Goal: Task Accomplishment & Management: Manage account settings

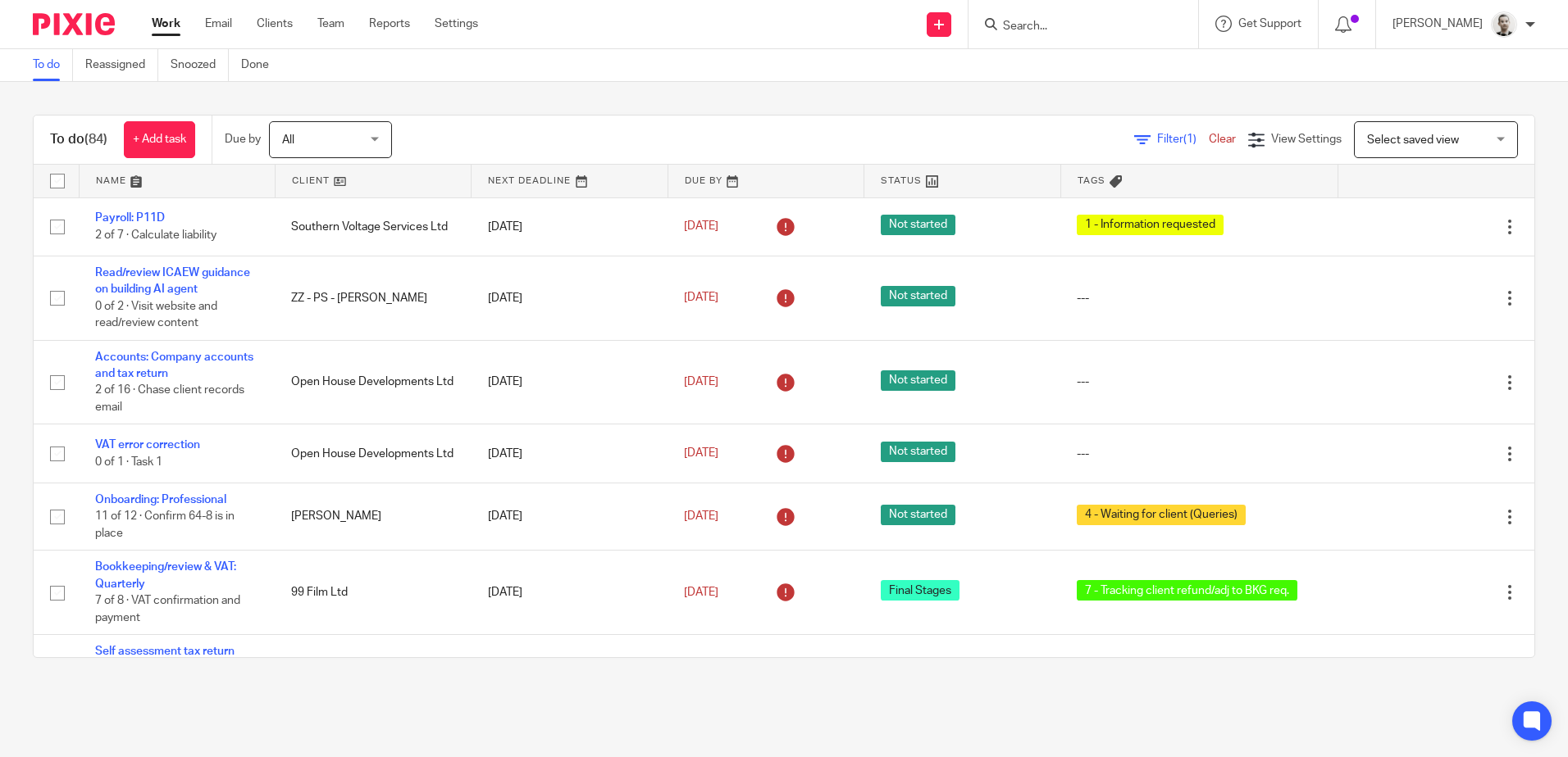
click at [696, 186] on link at bounding box center [766, 181] width 195 height 33
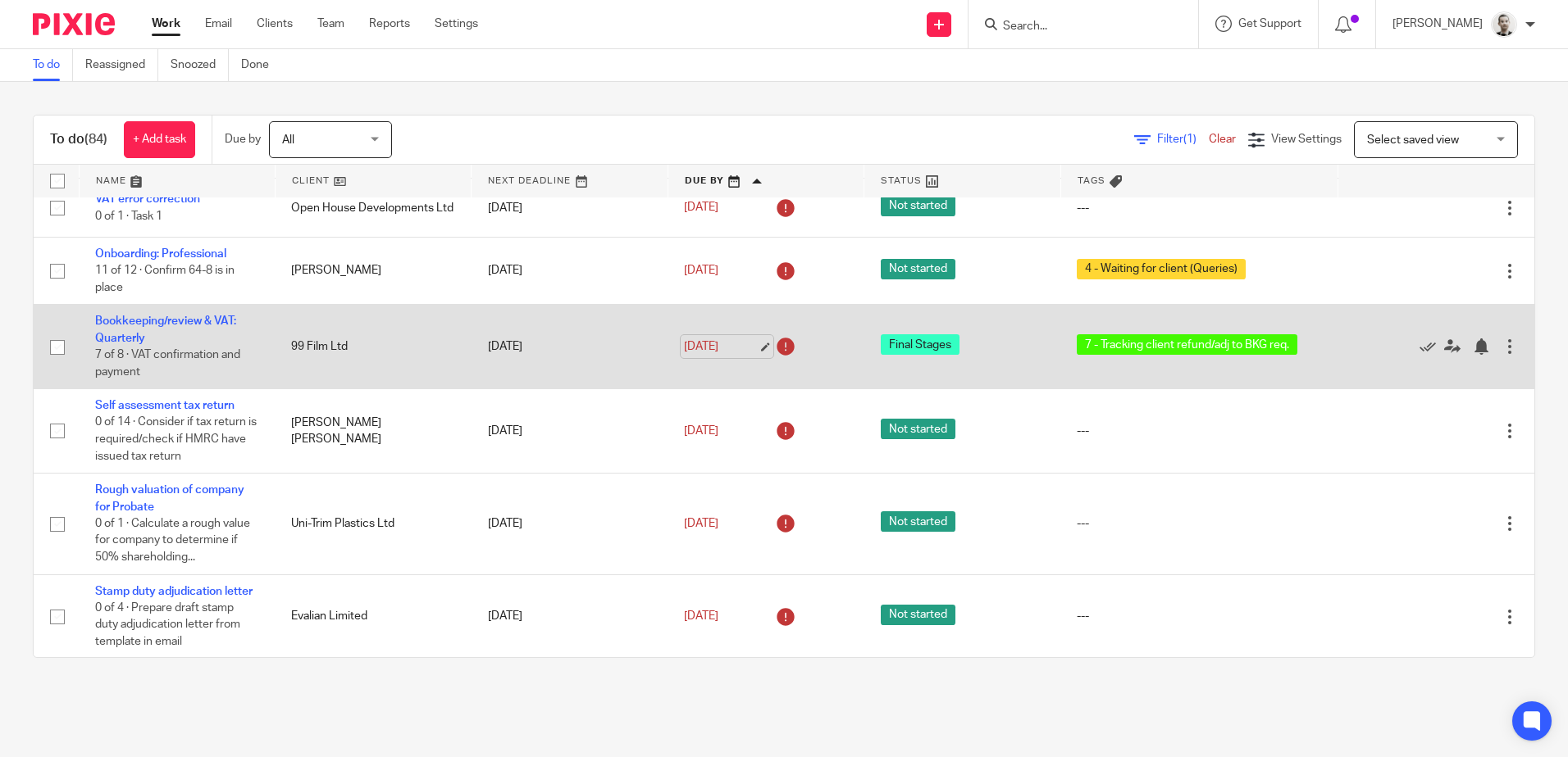
scroll to position [328, 0]
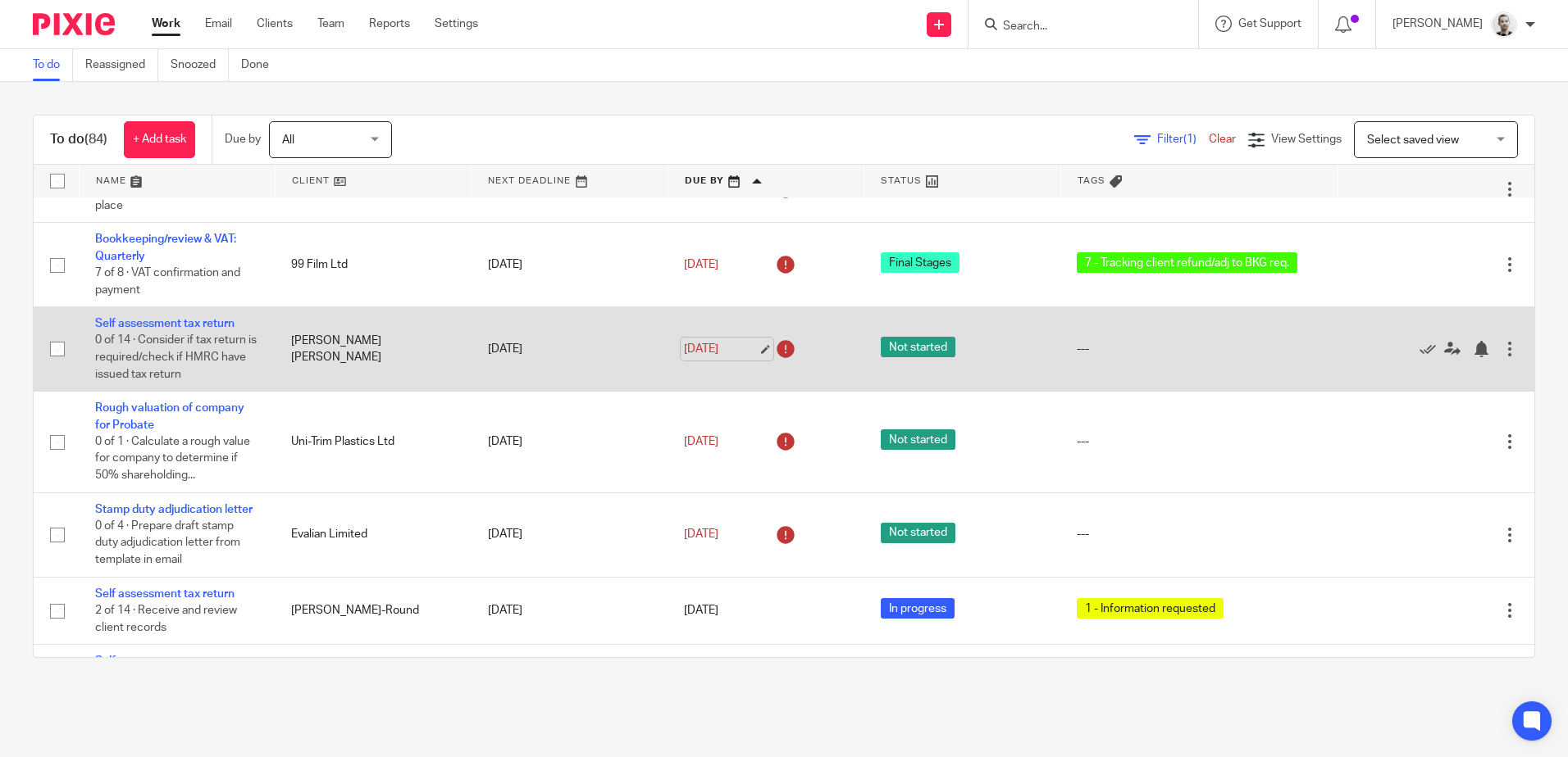
click at [723, 347] on link "[DATE]" at bounding box center [720, 349] width 74 height 17
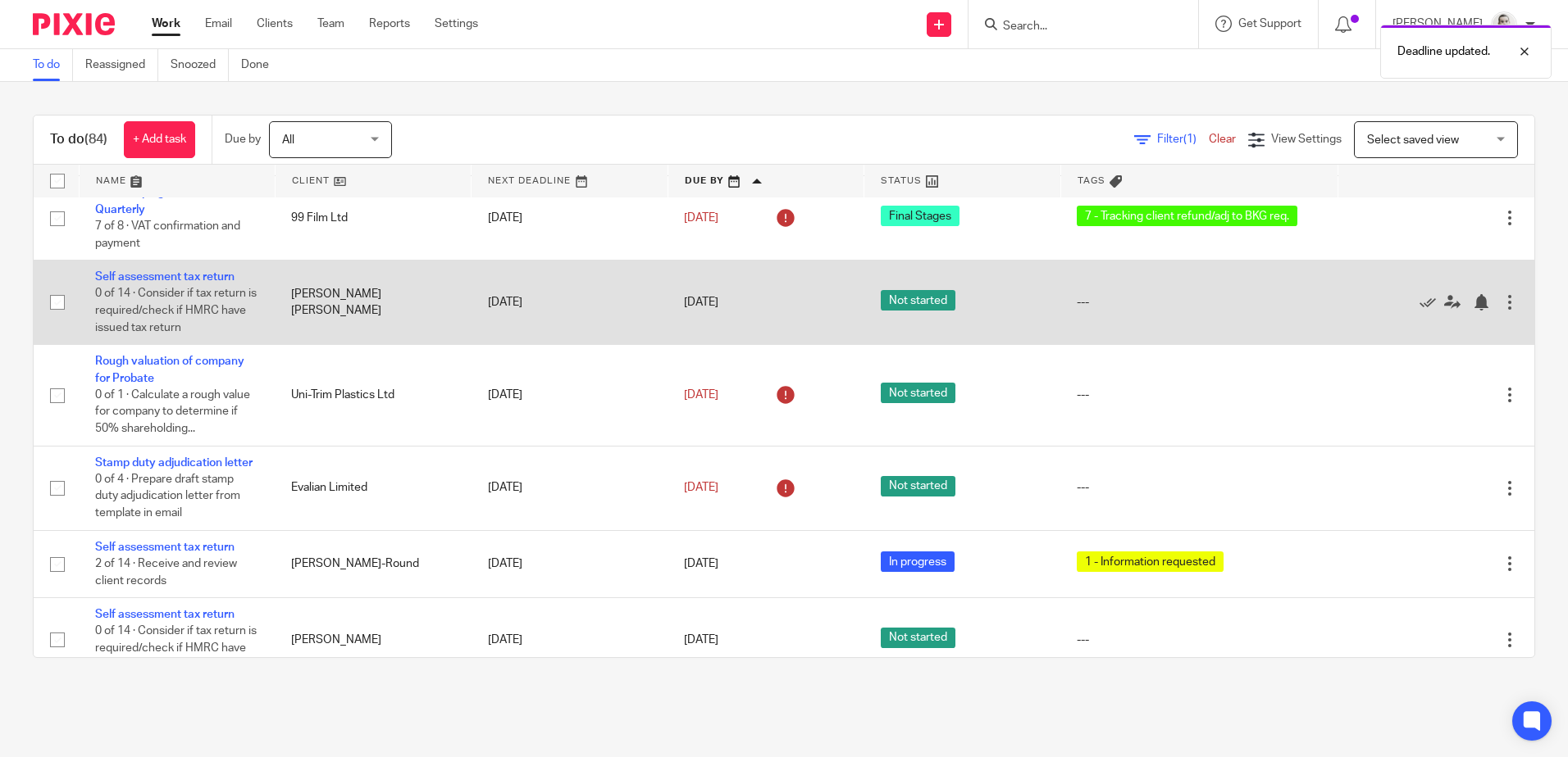
scroll to position [410, 0]
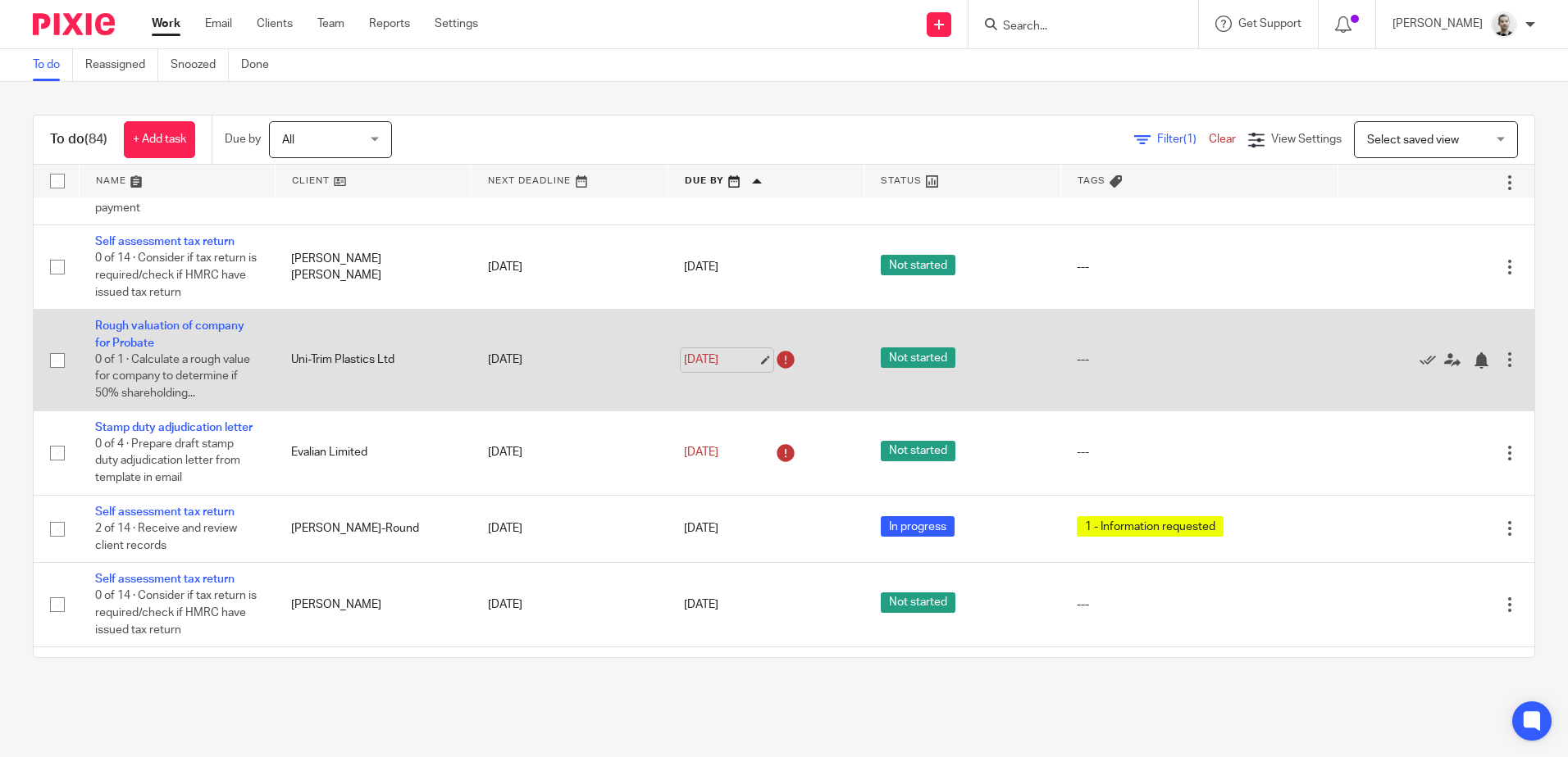
click at [693, 358] on link "19 Aug 2025" at bounding box center [720, 360] width 74 height 17
drag, startPoint x: 194, startPoint y: 333, endPoint x: 198, endPoint y: 323, distance: 10.8
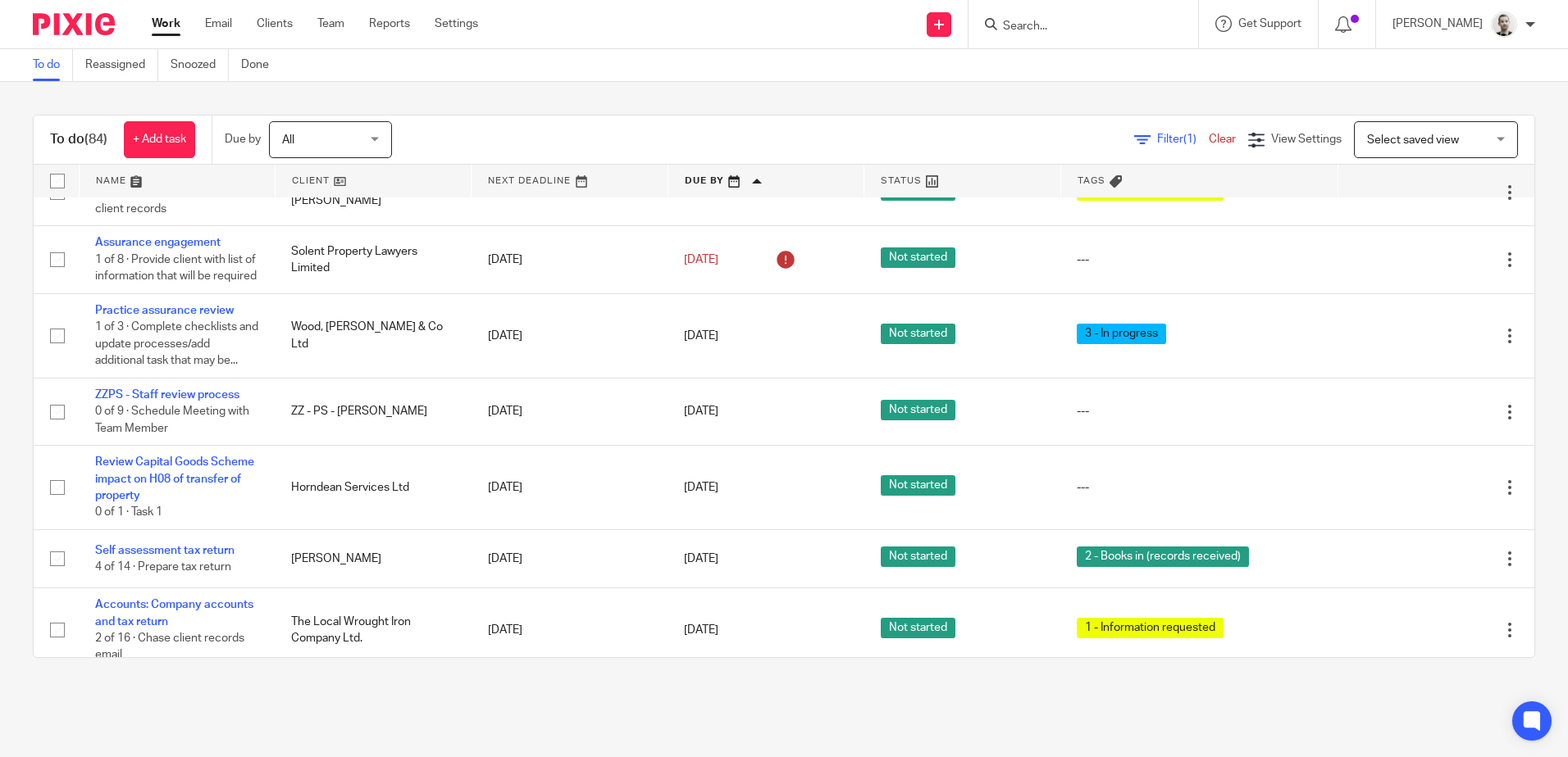
scroll to position [1229, 0]
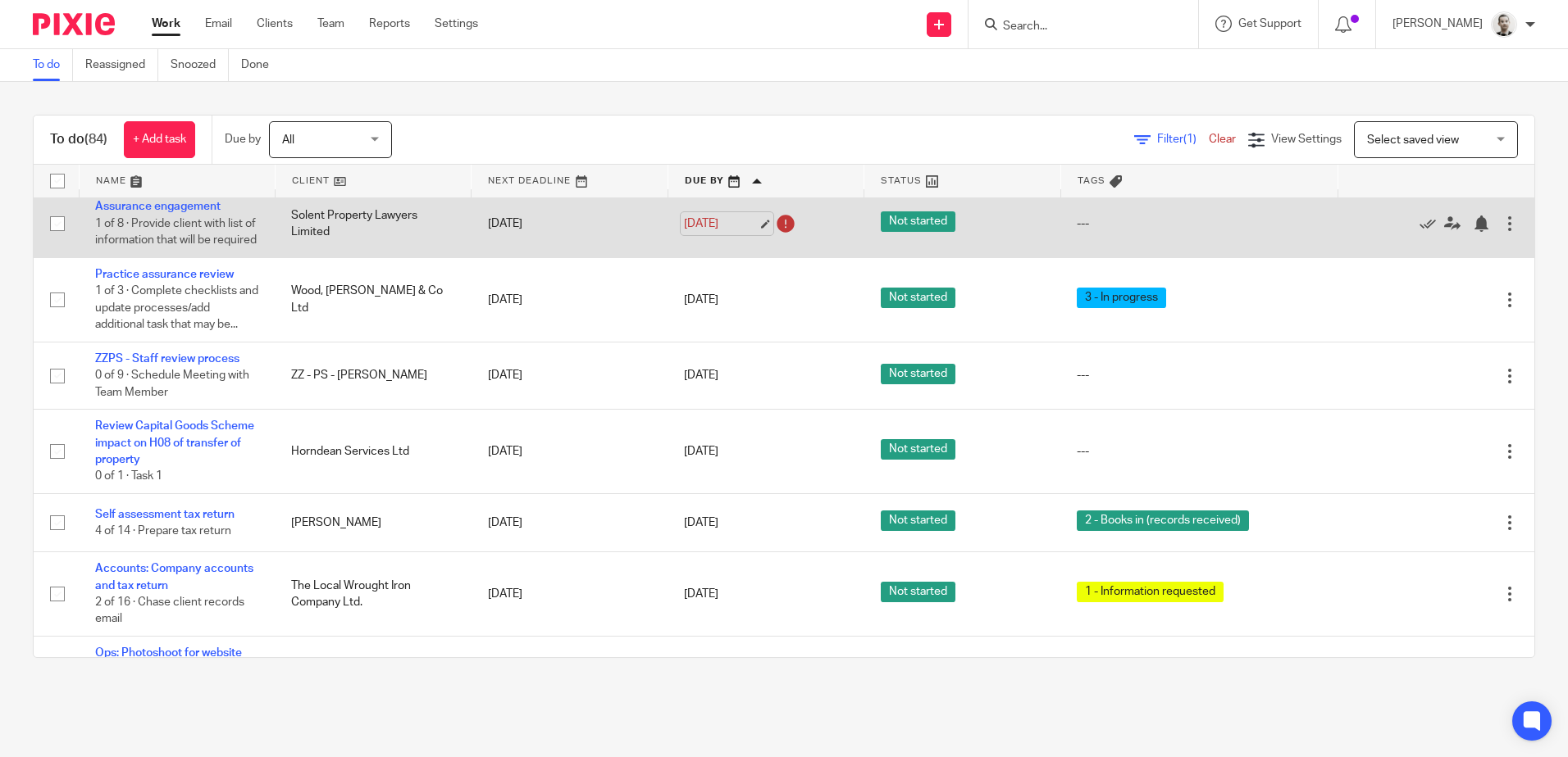
click at [712, 233] on link "21 Aug 2025" at bounding box center [720, 224] width 74 height 17
click at [134, 212] on link "Assurance engagement" at bounding box center [158, 206] width 125 height 11
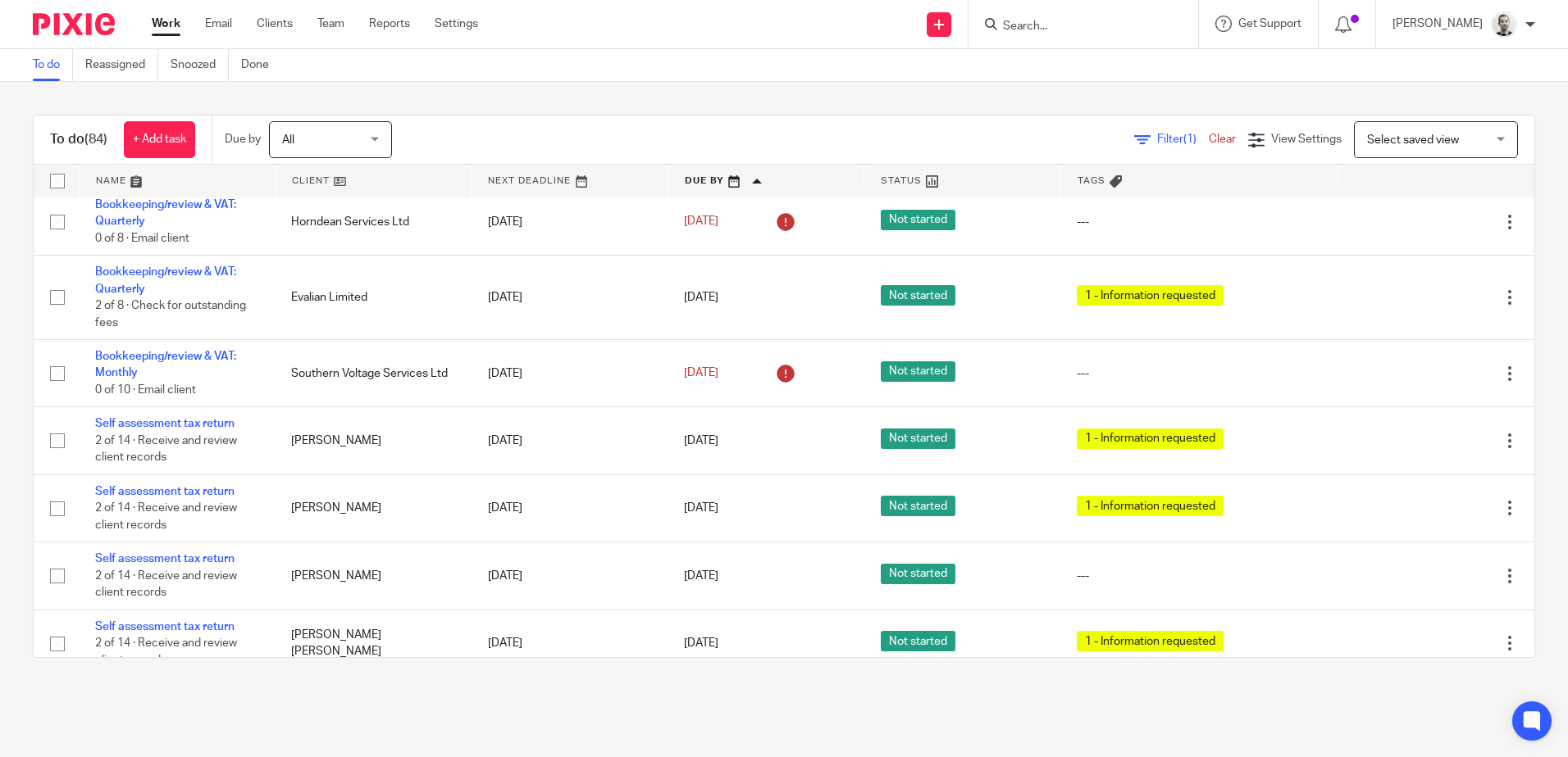
scroll to position [4344, 0]
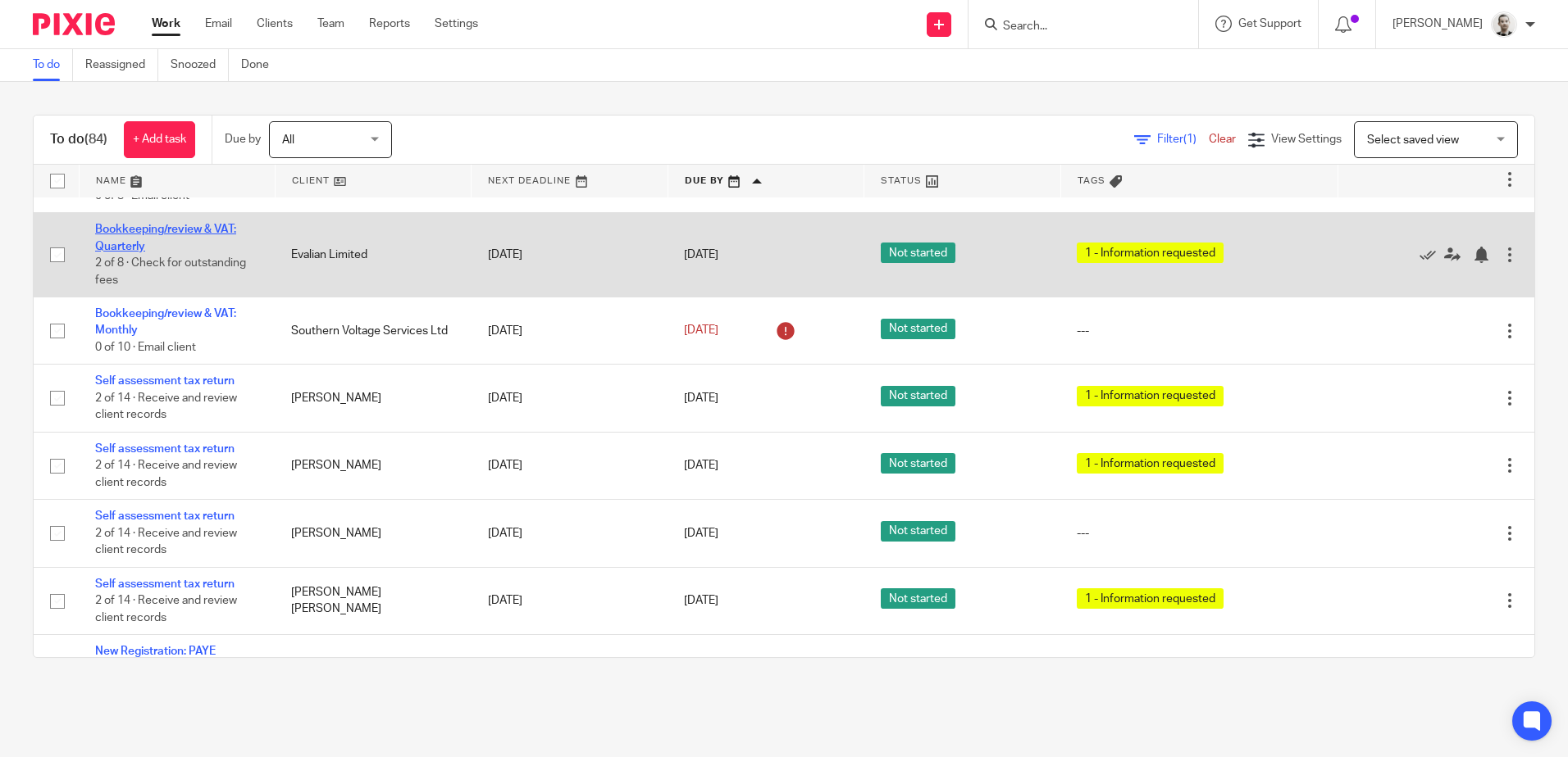
click at [129, 251] on link "Bookkeeping/review & VAT: Quarterly" at bounding box center [165, 238] width 141 height 28
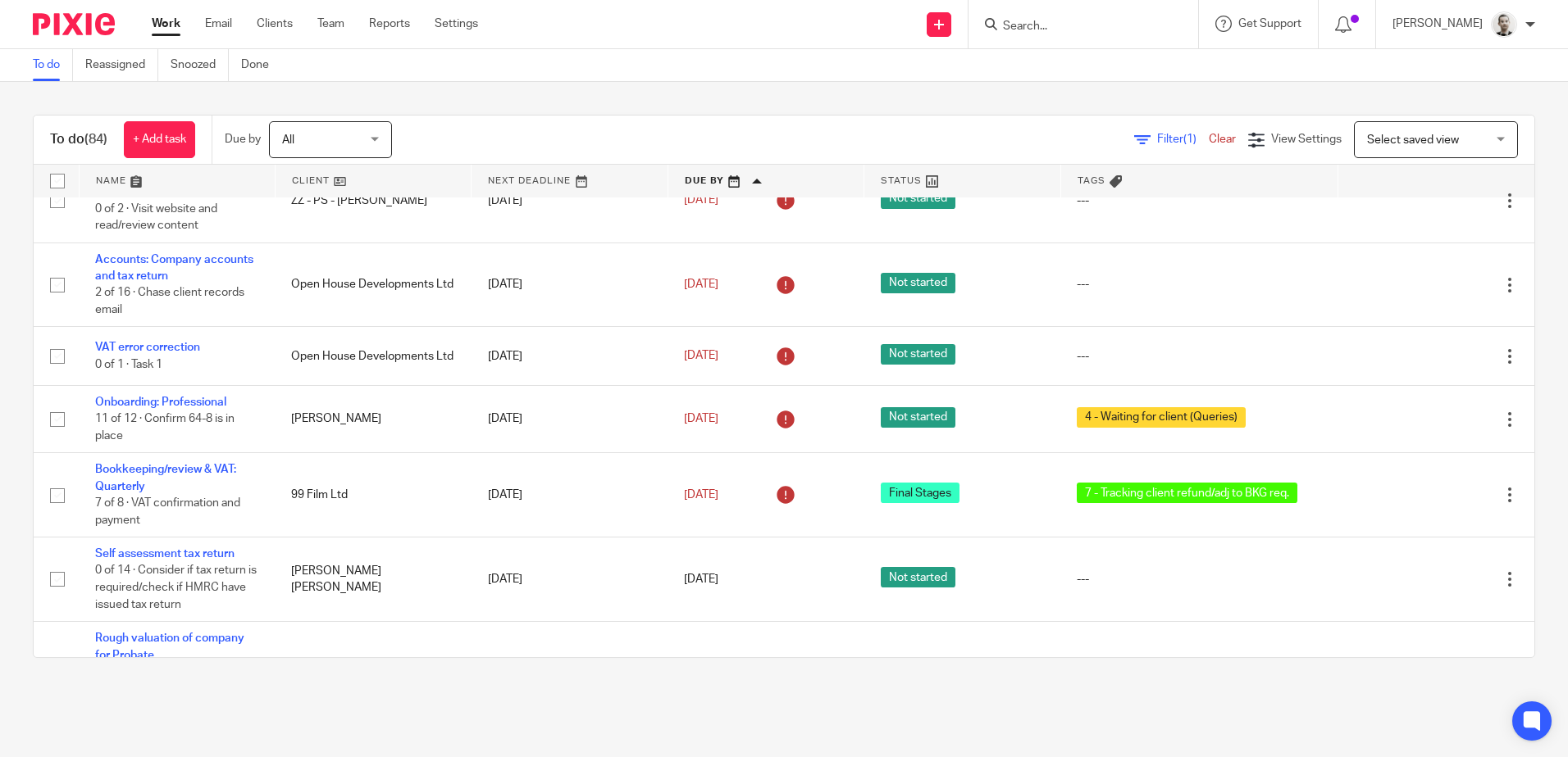
scroll to position [0, 0]
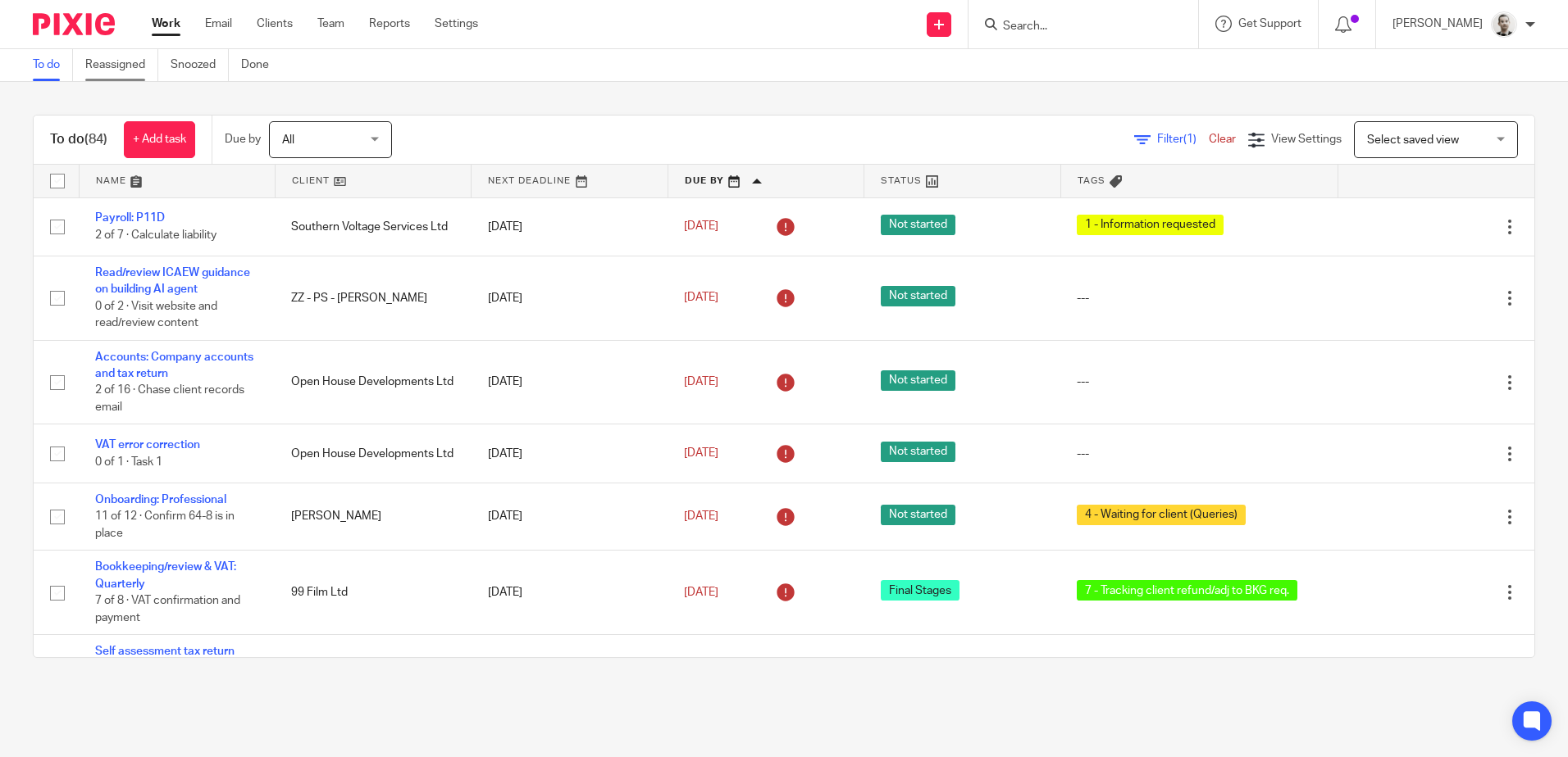
click at [134, 72] on link "Reassigned" at bounding box center [122, 64] width 73 height 32
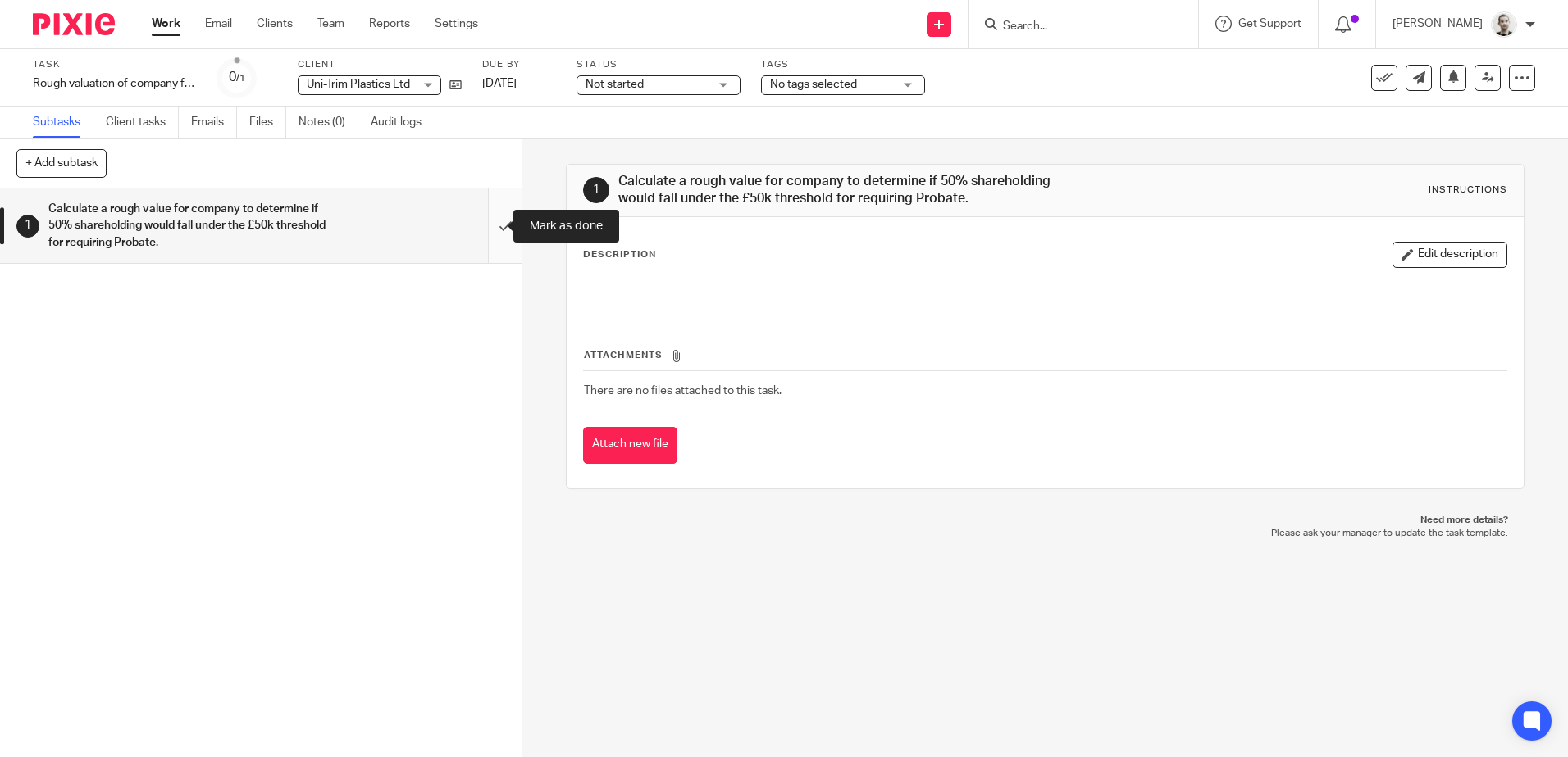
click at [488, 225] on input "submit" at bounding box center [261, 226] width 521 height 75
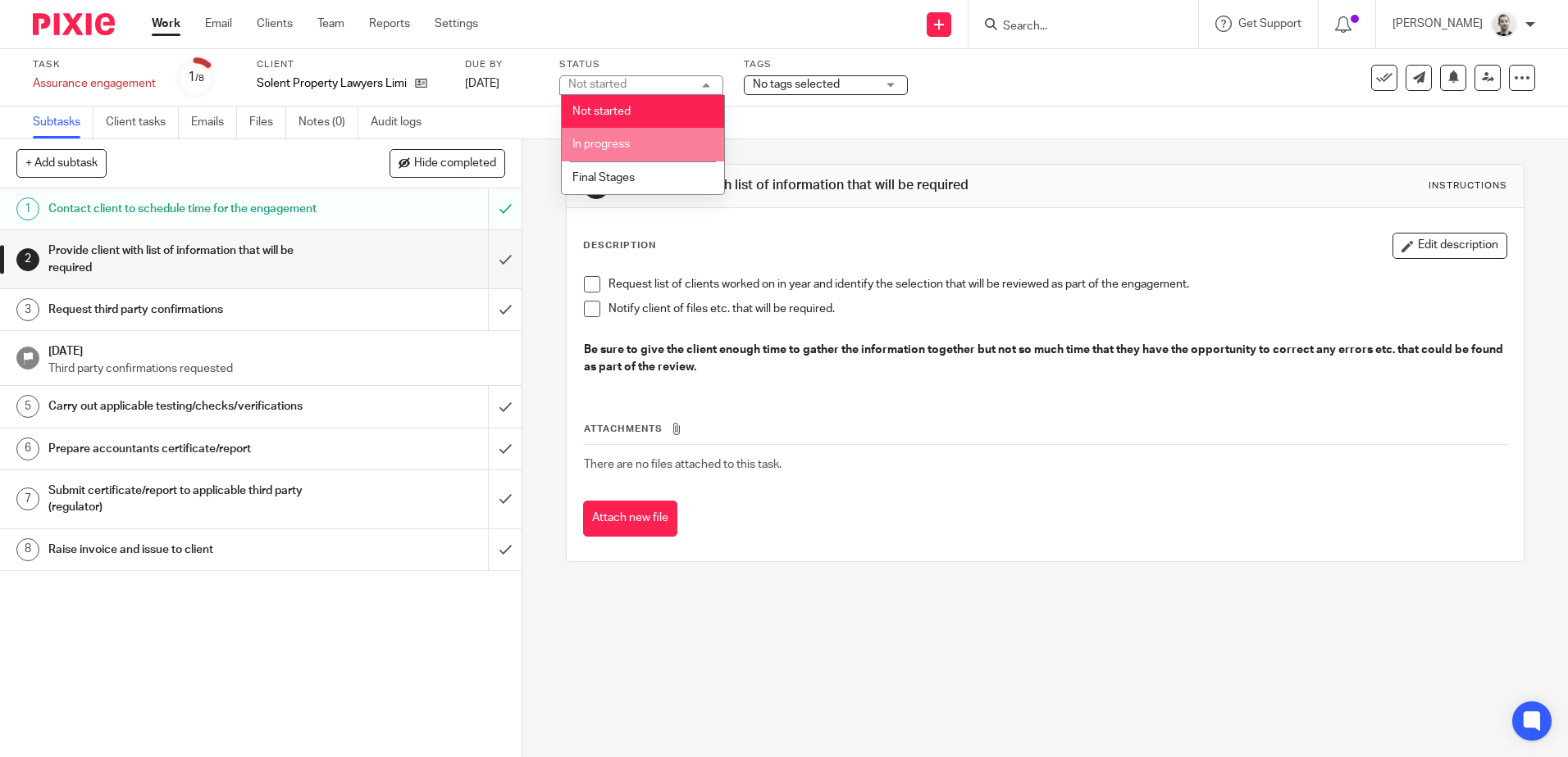
click at [610, 140] on span "In progress" at bounding box center [601, 144] width 57 height 11
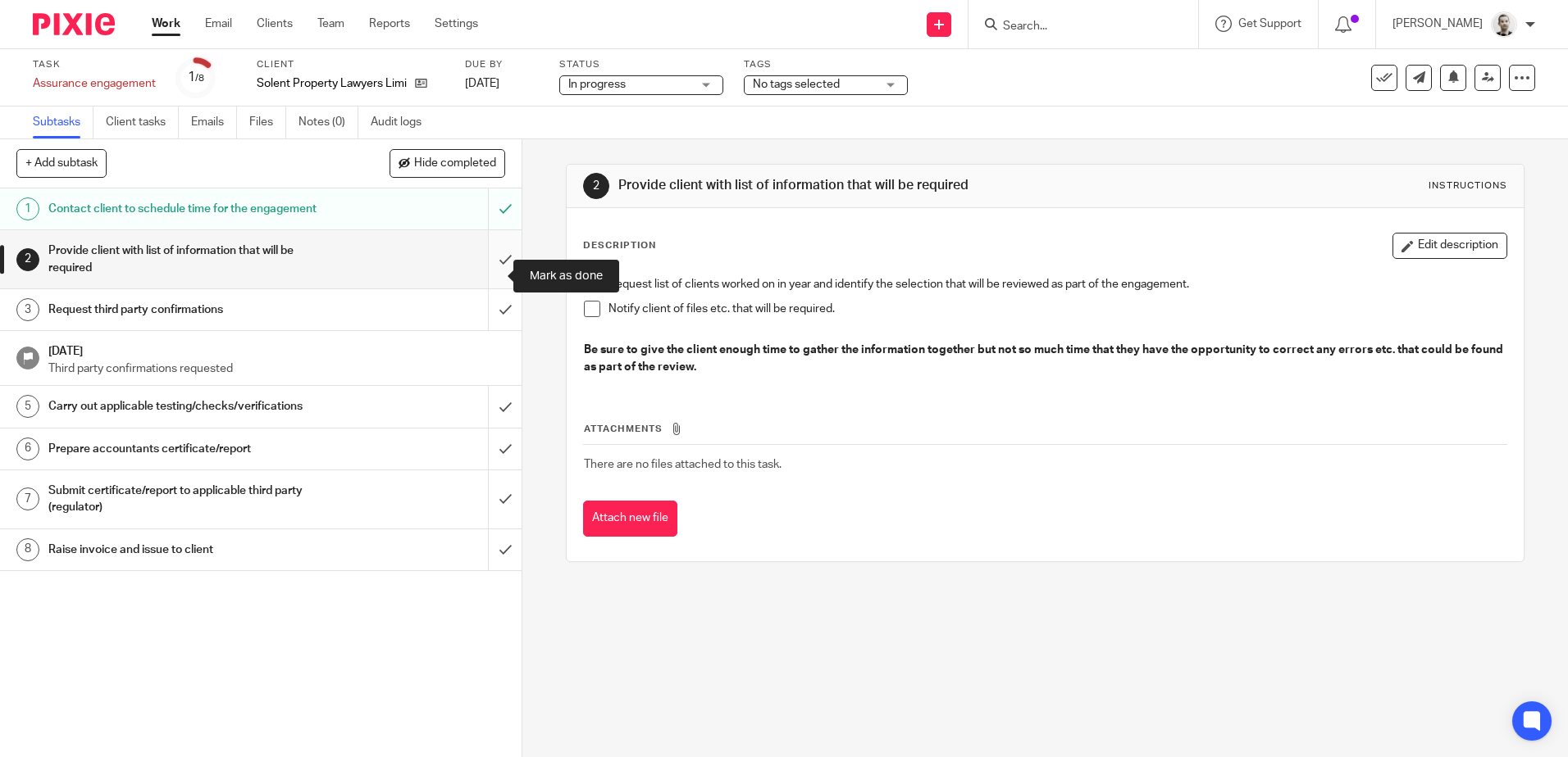
click at [495, 267] on input "submit" at bounding box center [261, 259] width 521 height 58
click at [489, 320] on input "submit" at bounding box center [261, 309] width 521 height 41
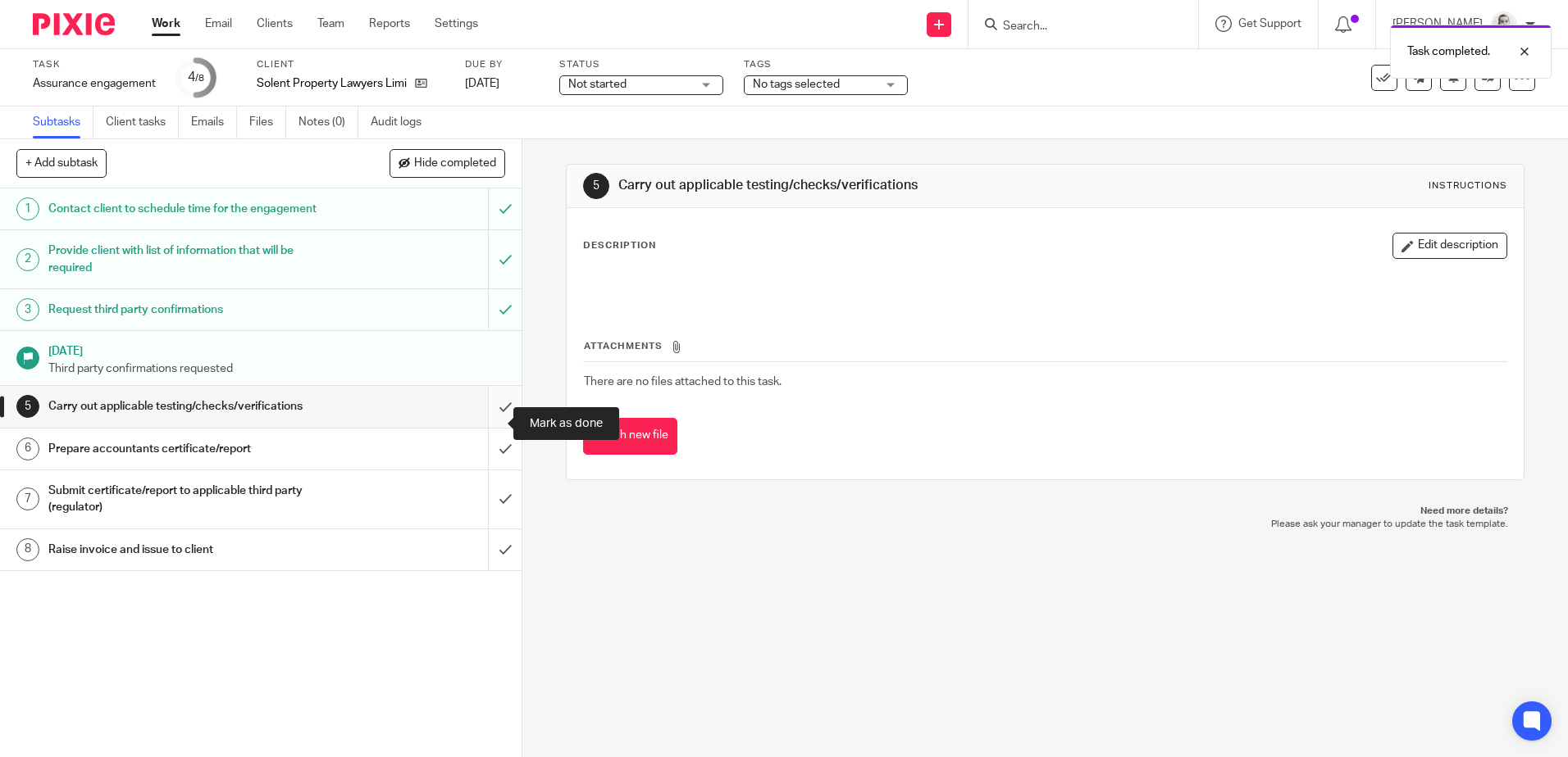
click at [492, 421] on input "submit" at bounding box center [261, 406] width 521 height 41
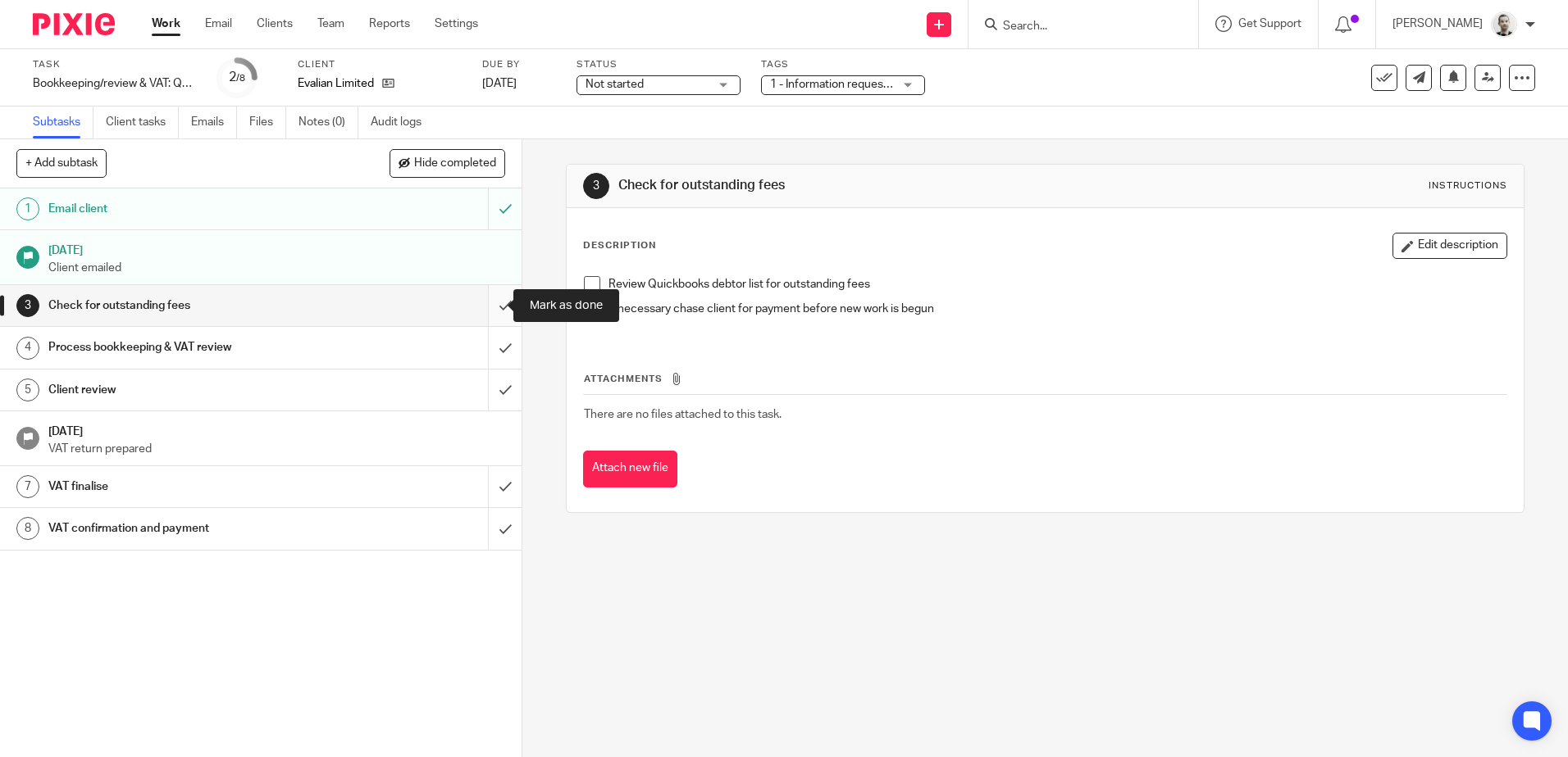
click at [486, 302] on input "submit" at bounding box center [261, 306] width 521 height 41
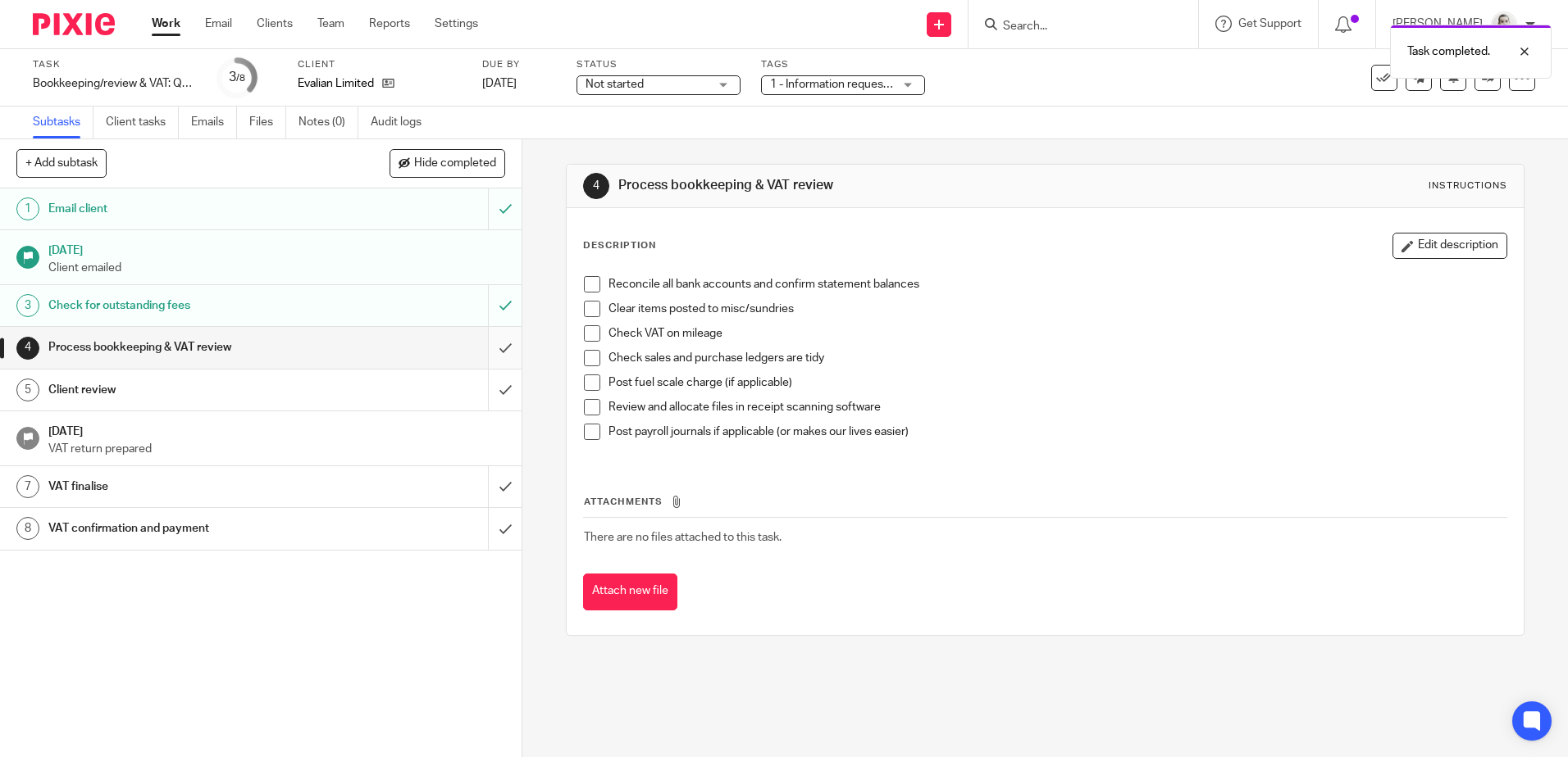
click at [489, 346] on input "submit" at bounding box center [261, 347] width 521 height 41
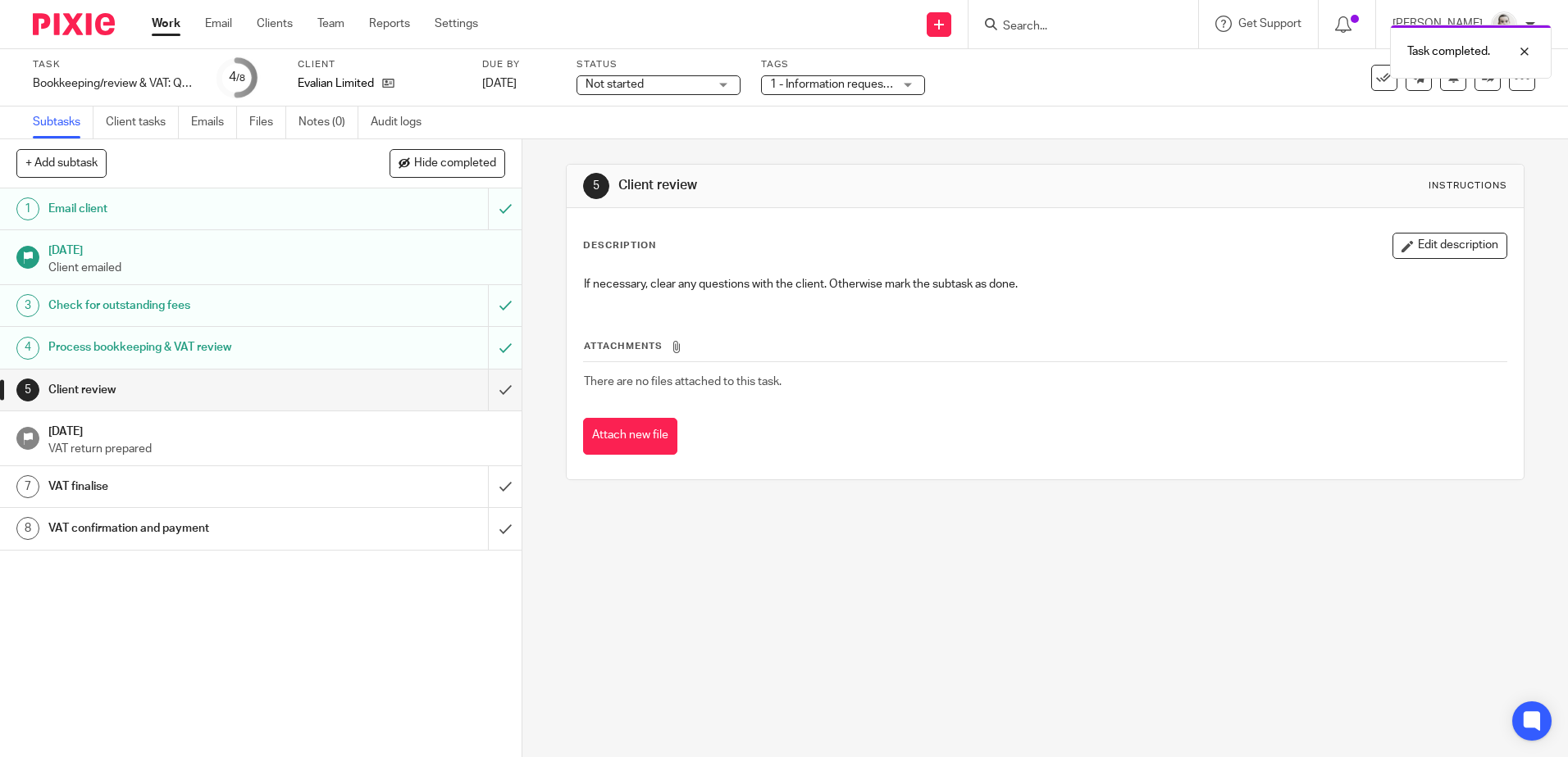
click at [706, 88] on span "Not started" at bounding box center [646, 85] width 123 height 17
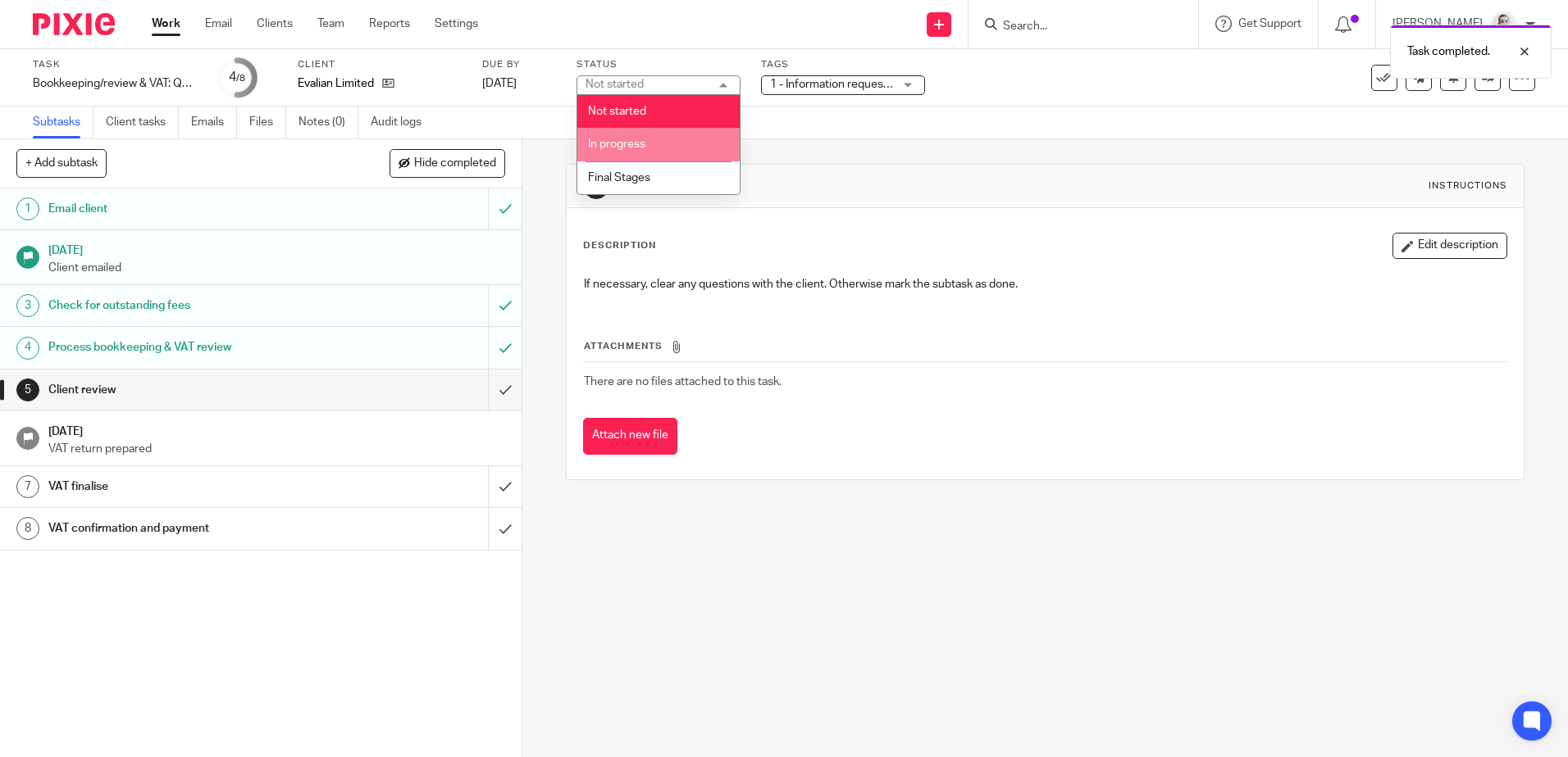
click at [675, 147] on li "In progress" at bounding box center [659, 145] width 162 height 33
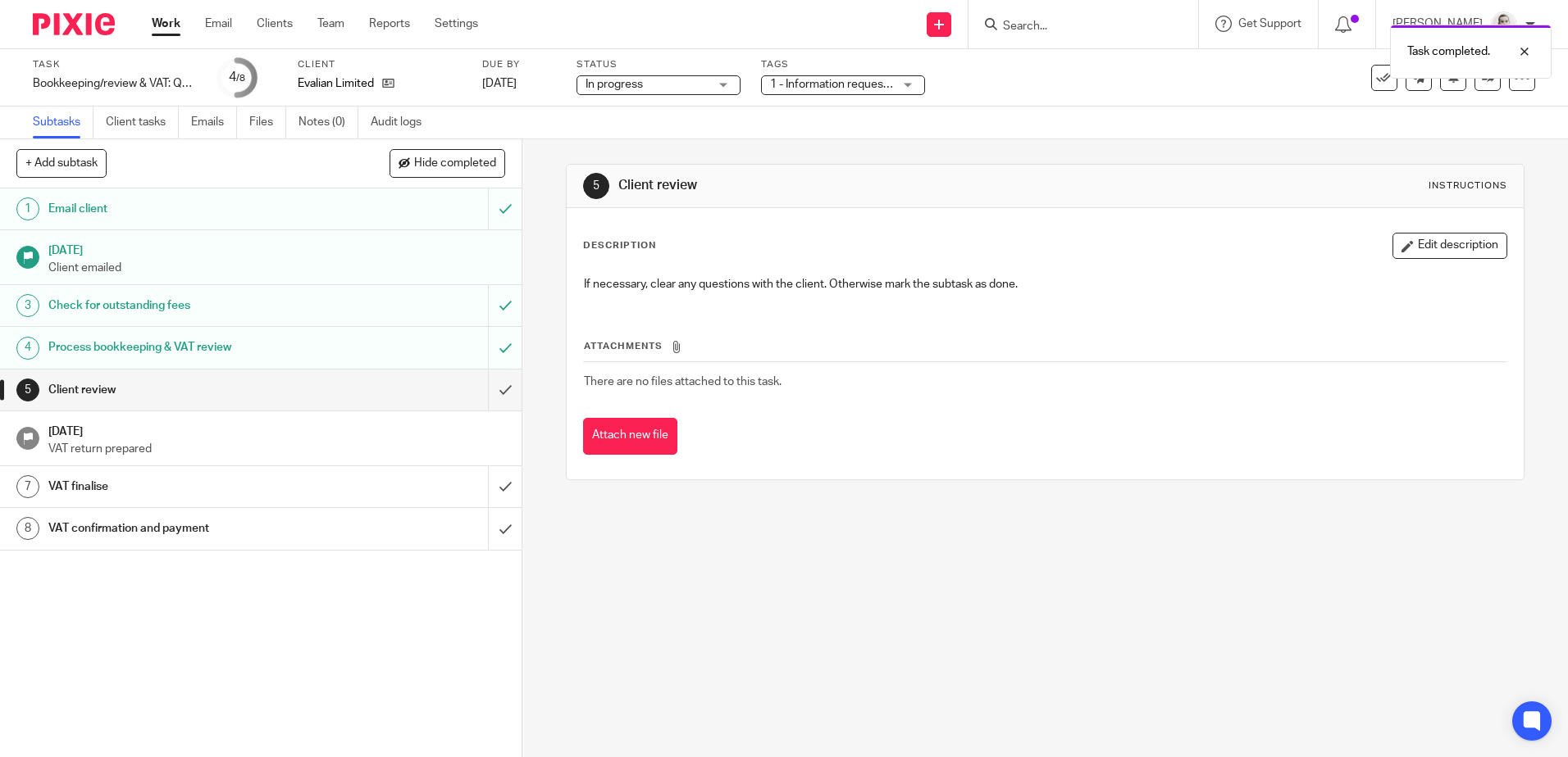
click at [806, 87] on span "1 - Information requested" at bounding box center [836, 84] width 131 height 11
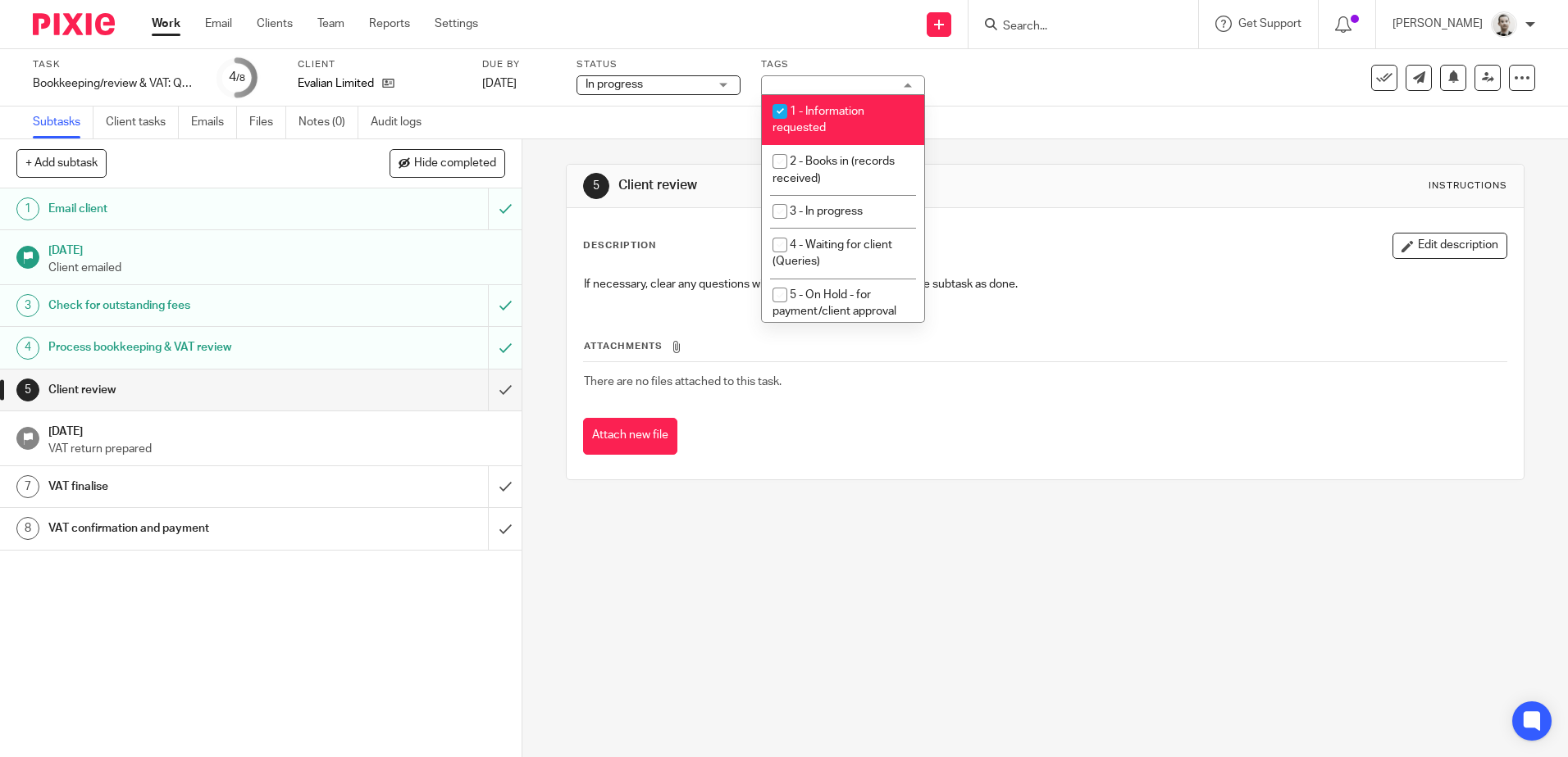
click at [826, 107] on span "1 - Information requested" at bounding box center [818, 120] width 92 height 29
checkbox input "false"
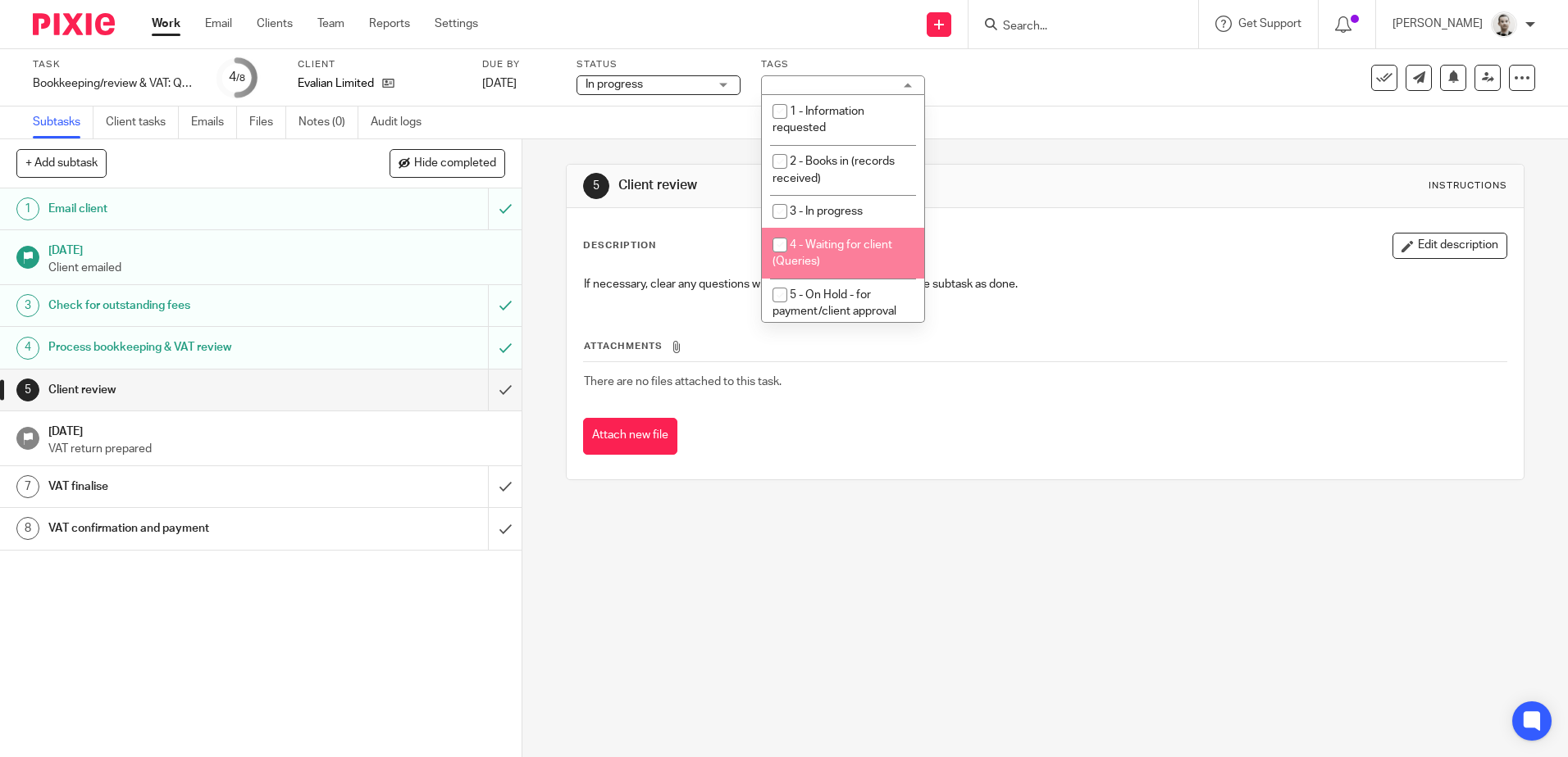
click at [825, 236] on li "4 - Waiting for client (Queries)" at bounding box center [843, 252] width 162 height 50
checkbox input "true"
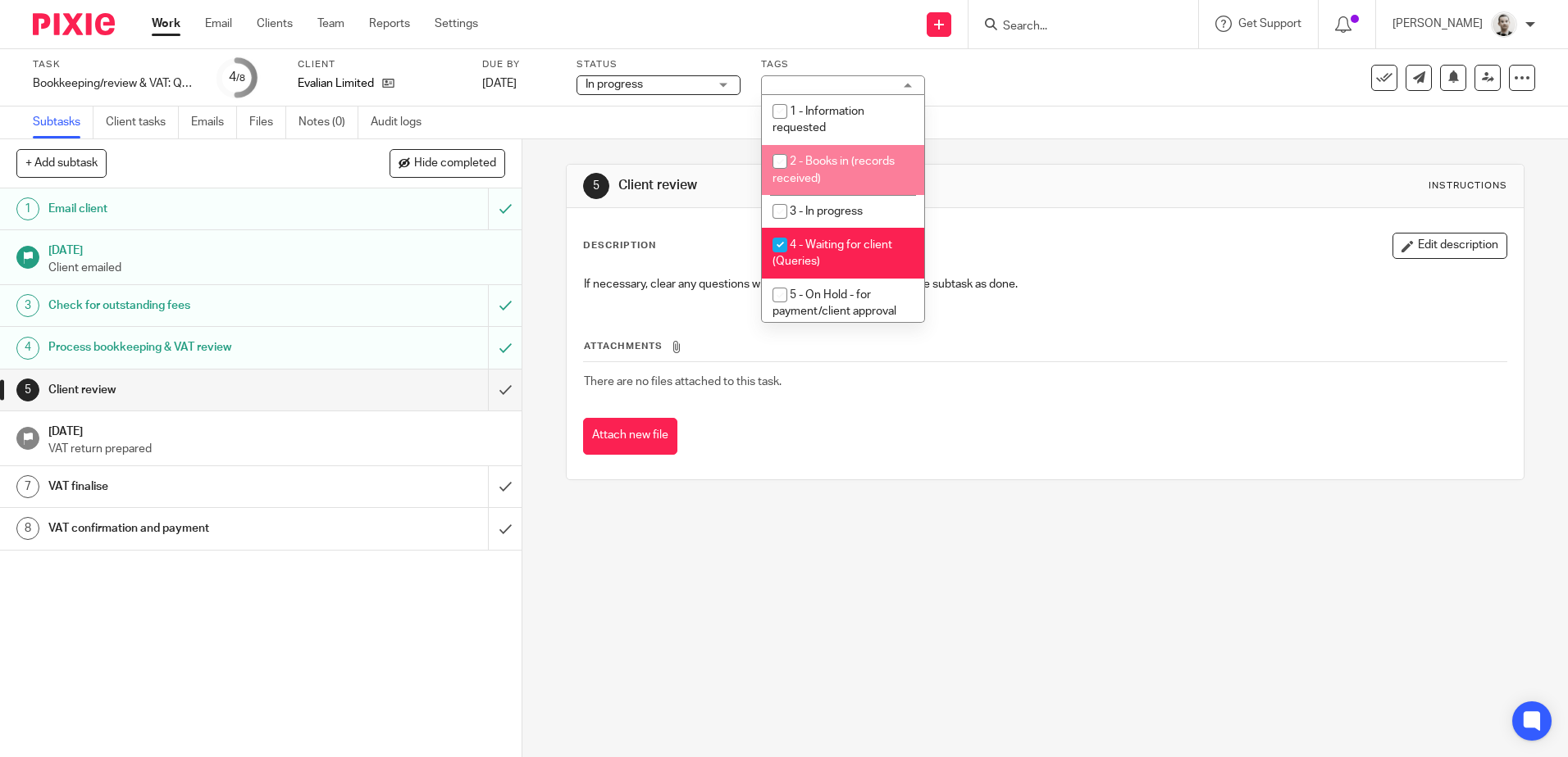
click at [717, 129] on div "Subtasks Client tasks Emails Files Notes (0) Audit logs" at bounding box center [784, 123] width 1568 height 33
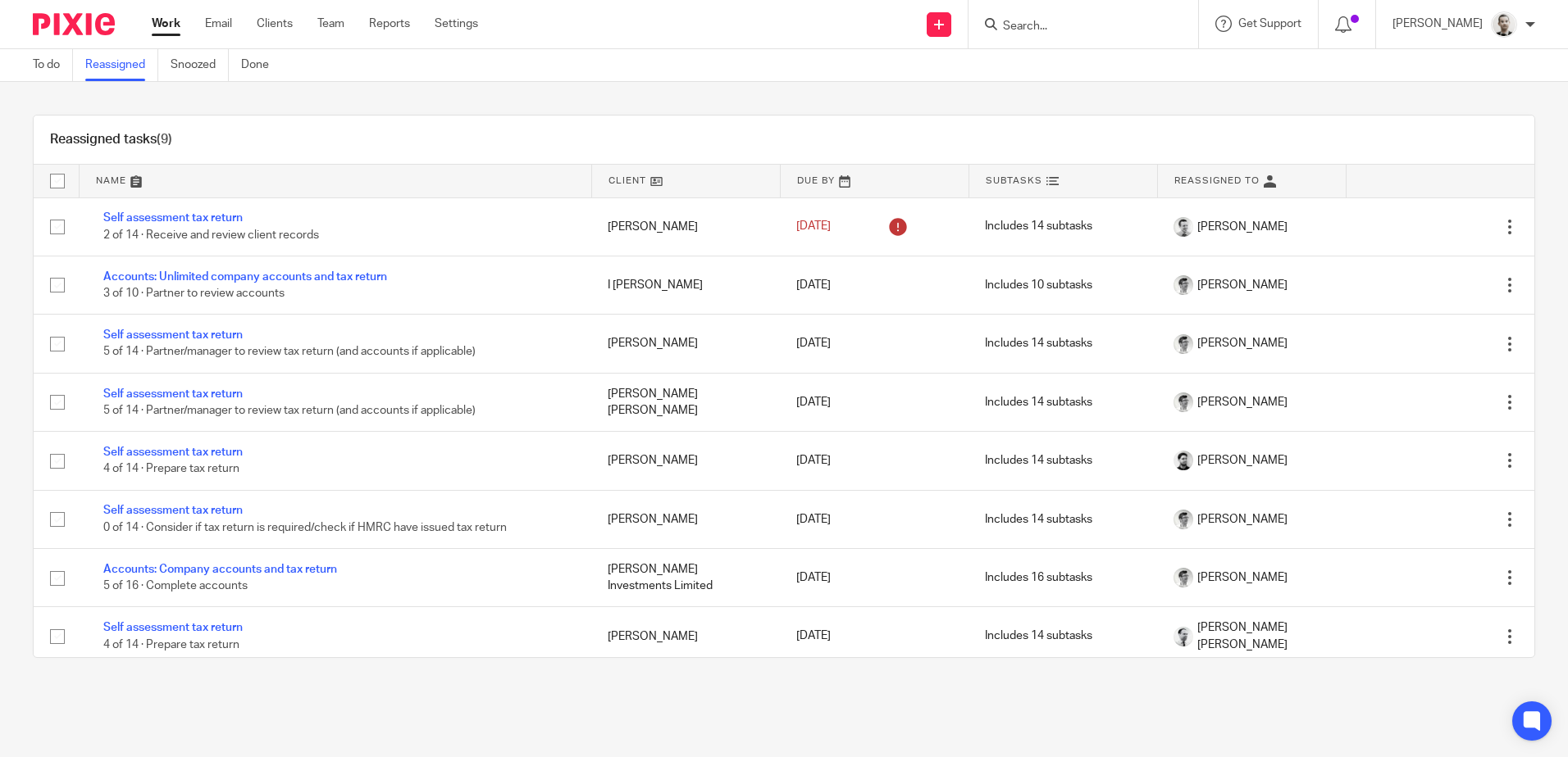
click at [801, 180] on link at bounding box center [874, 181] width 188 height 33
